Goal: Information Seeking & Learning: Learn about a topic

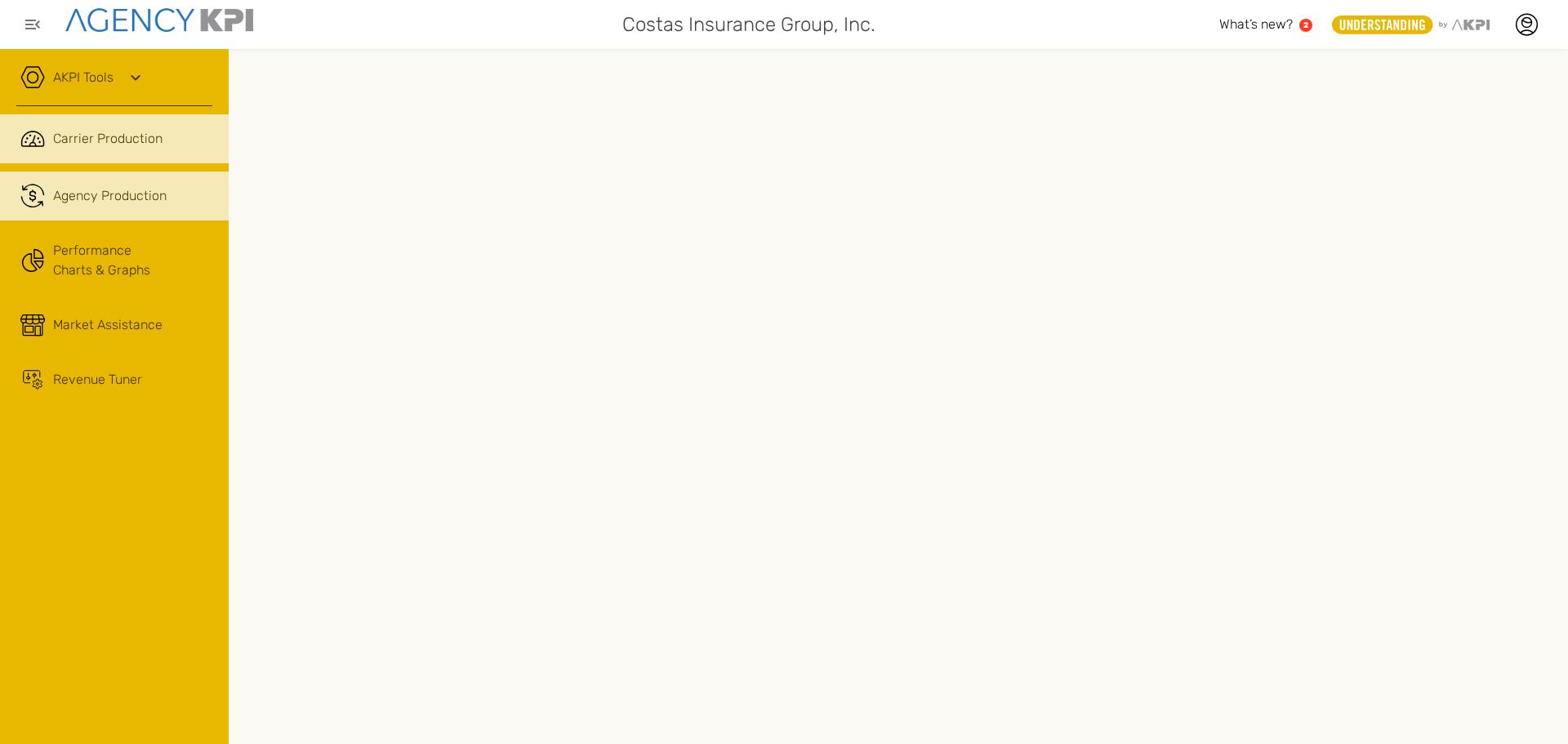
click at [139, 206] on link ".cls-1{fill:none;stroke:#221f20;stroke-linecap:round;stroke-linejoin:round;stro…" at bounding box center [114, 195] width 228 height 49
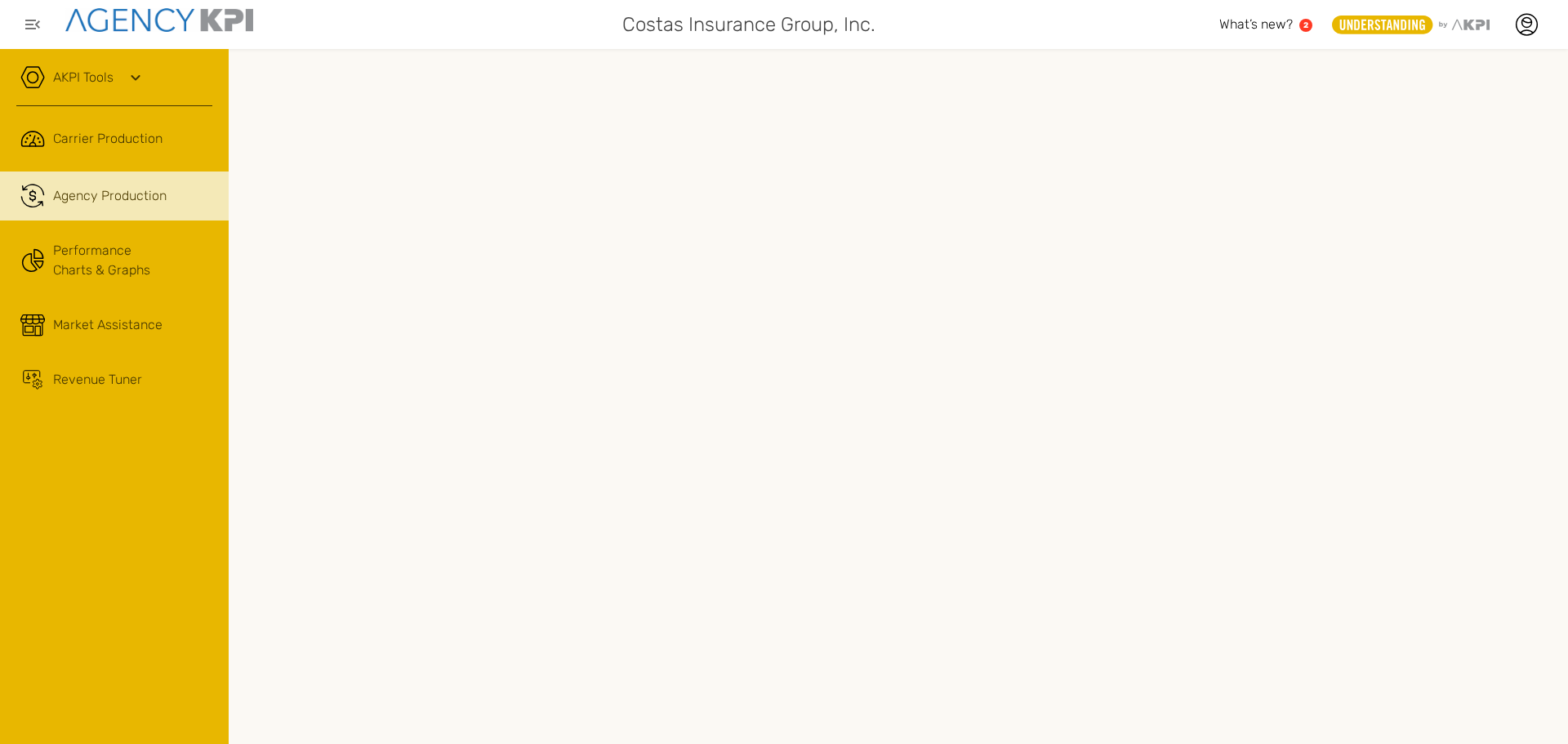
click at [435, 53] on div at bounding box center [898, 396] width 1340 height 695
